Goal: Transaction & Acquisition: Subscribe to service/newsletter

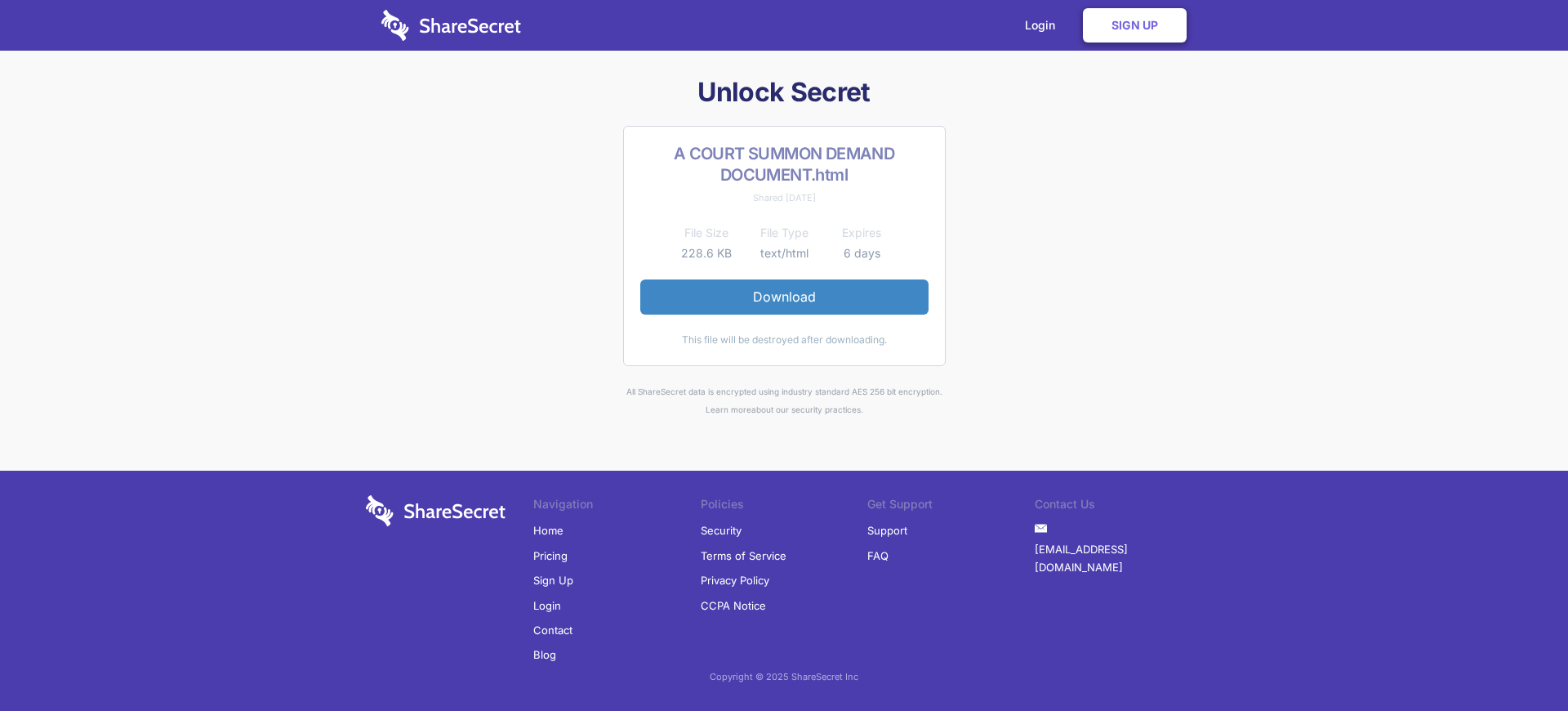
click at [551, 580] on link "Sign Up" at bounding box center [554, 580] width 40 height 25
click at [1044, 26] on link "Login" at bounding box center [1044, 26] width 71 height 51
click at [1135, 26] on link "Sign Up" at bounding box center [1135, 26] width 104 height 35
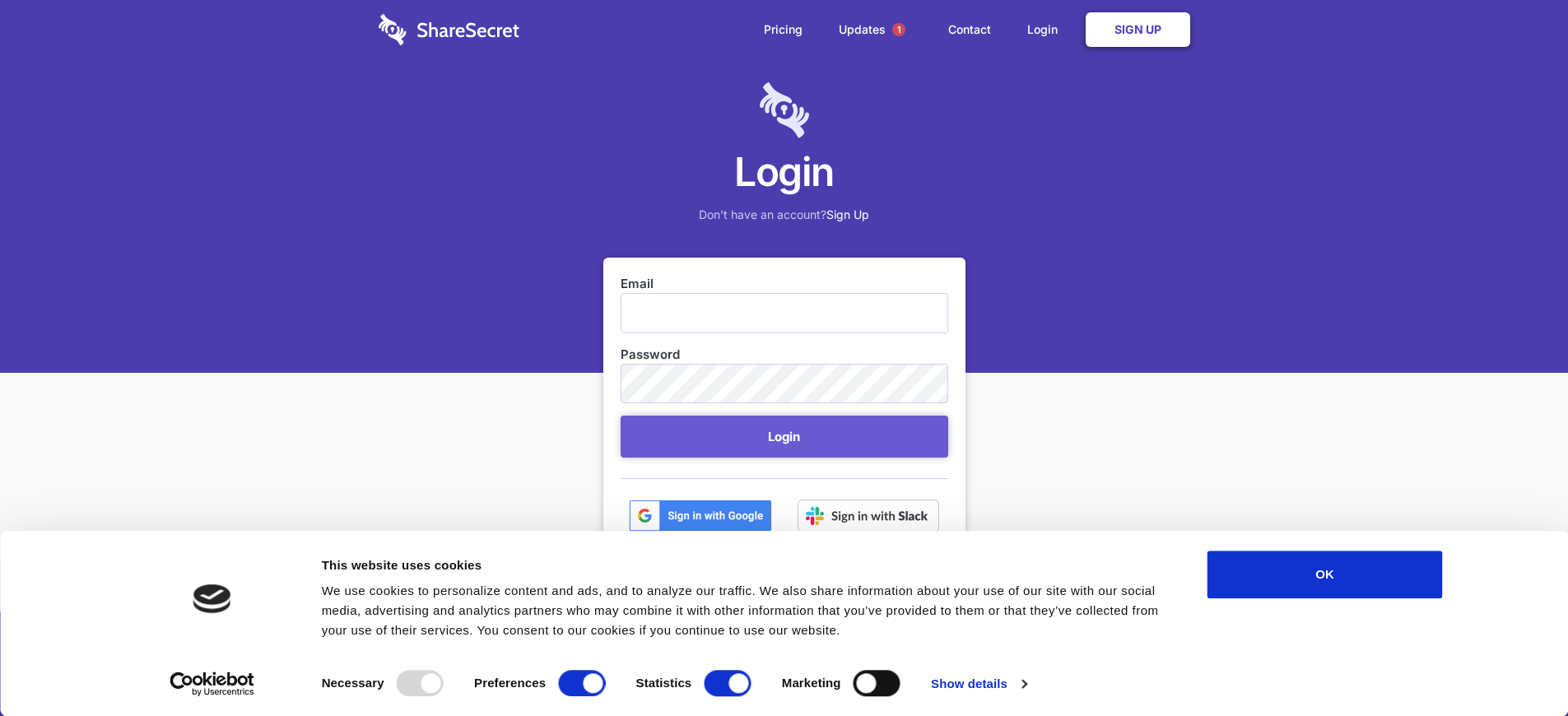
click at [1136, 29] on link "Sign Up" at bounding box center [1138, 29] width 105 height 35
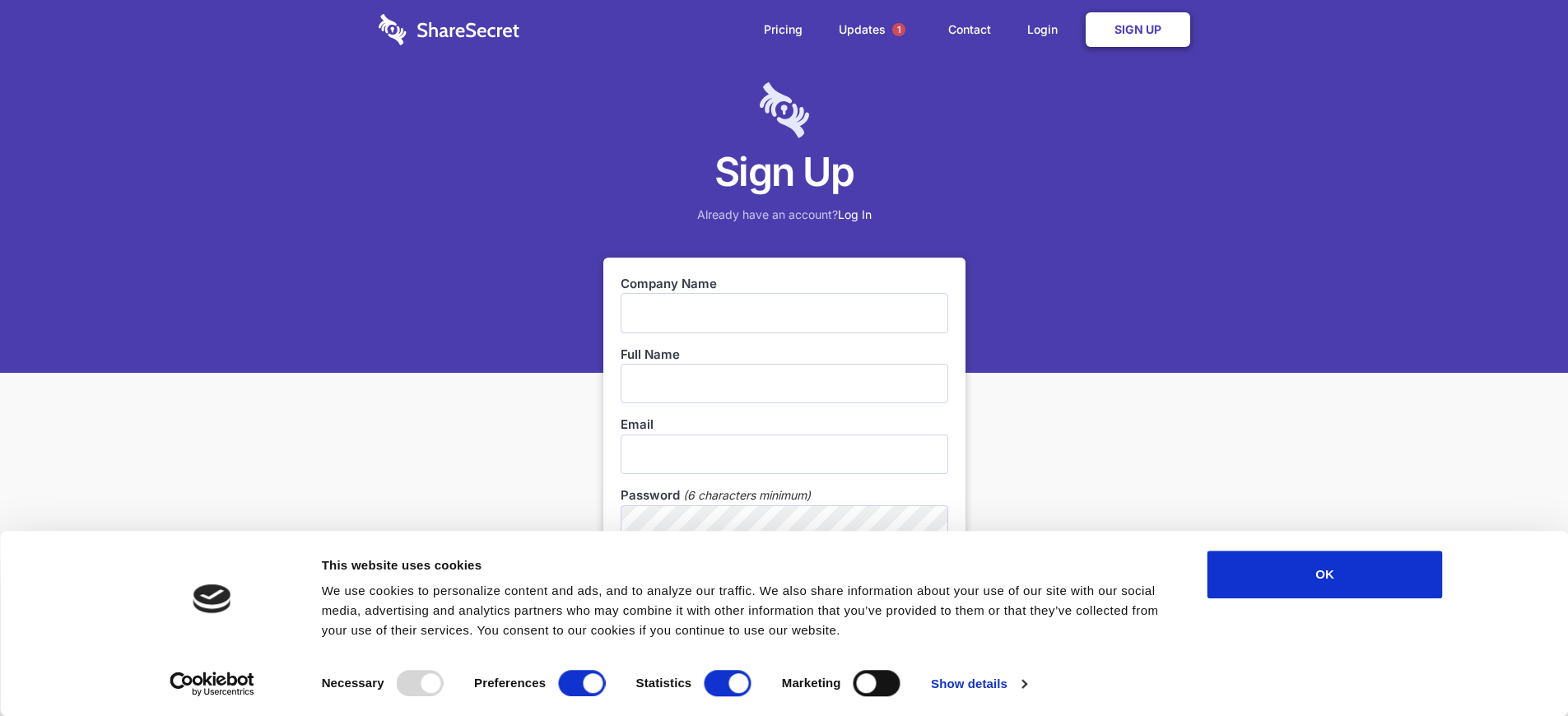
click at [1136, 29] on link "Sign Up" at bounding box center [1138, 29] width 105 height 35
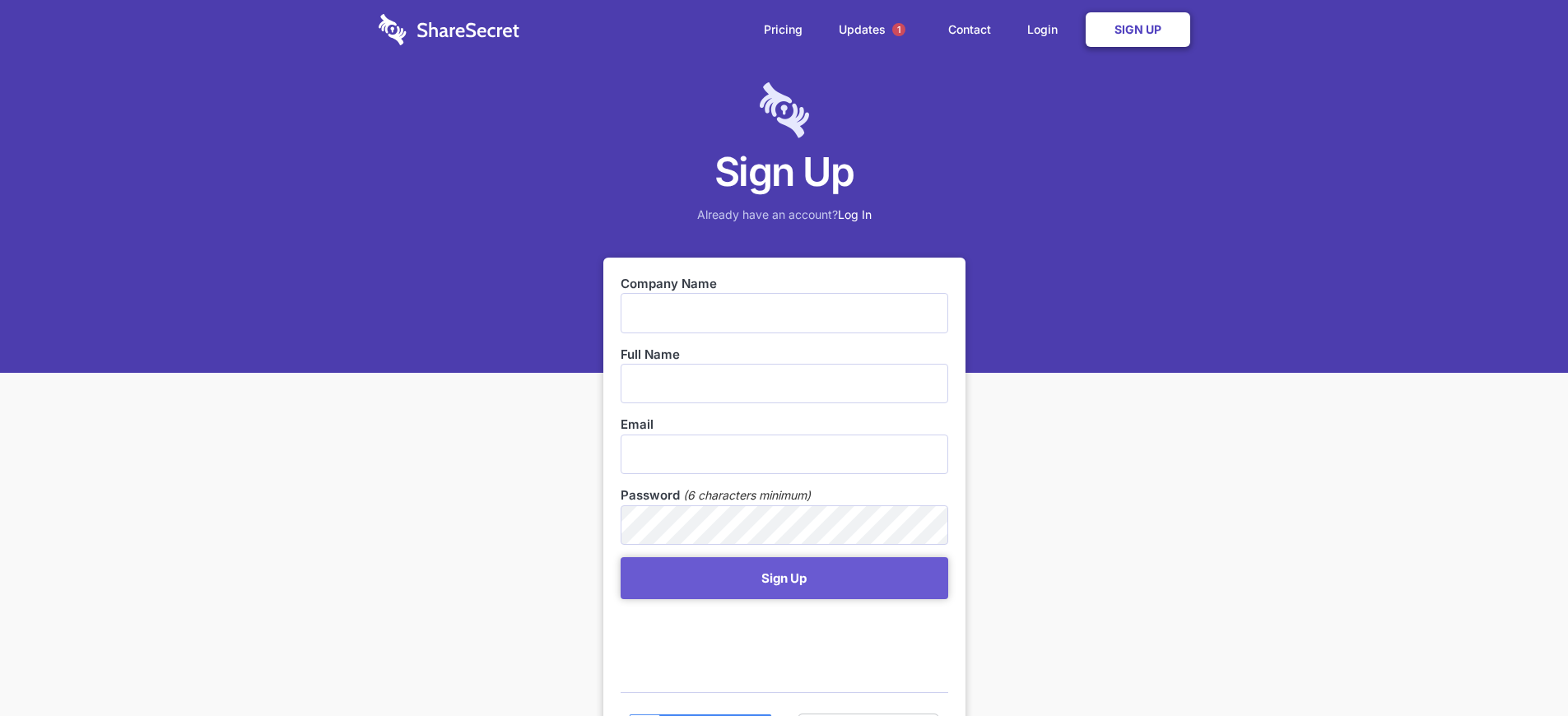
click at [1136, 29] on link "Sign Up" at bounding box center [1138, 29] width 105 height 35
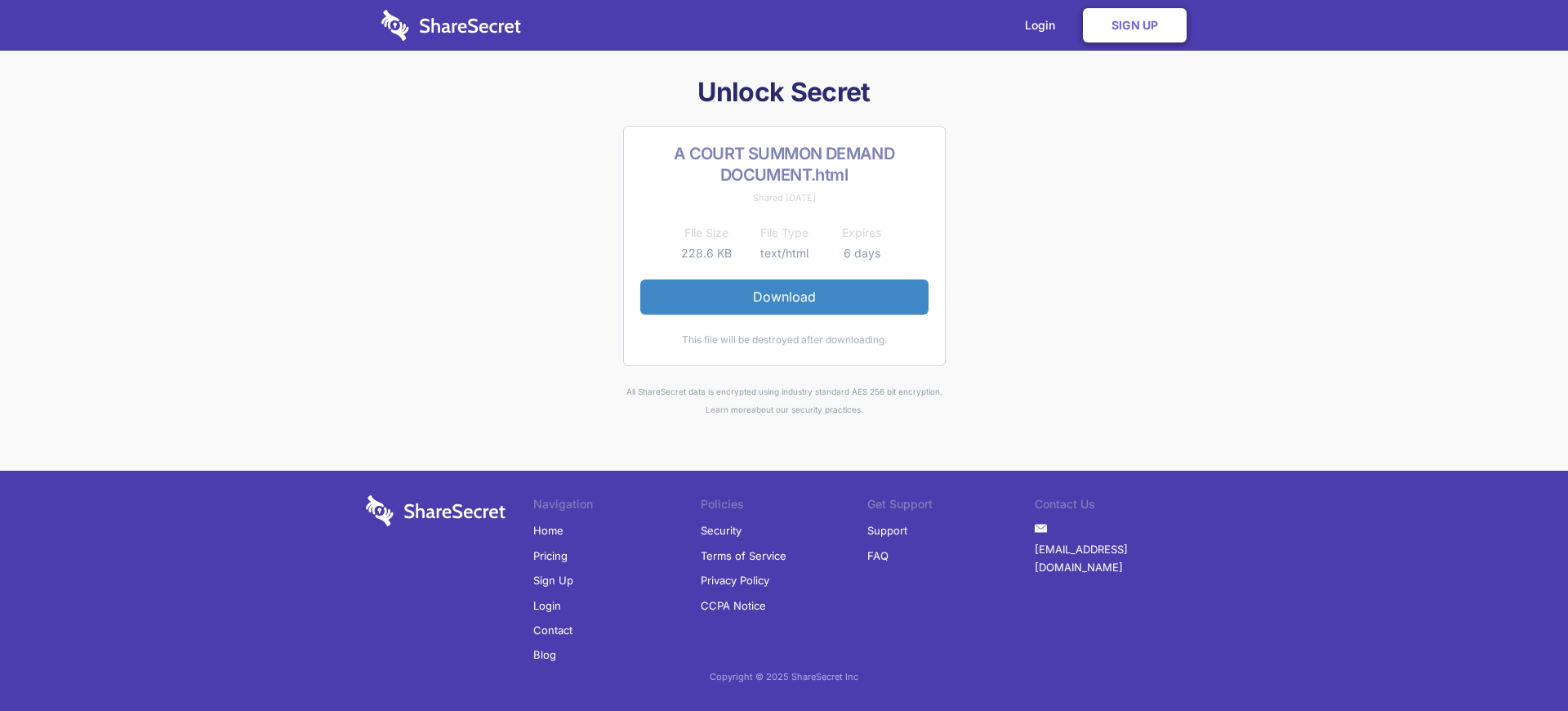
click at [551, 580] on link "Sign Up" at bounding box center [554, 580] width 40 height 25
